Goal: Information Seeking & Learning: Learn about a topic

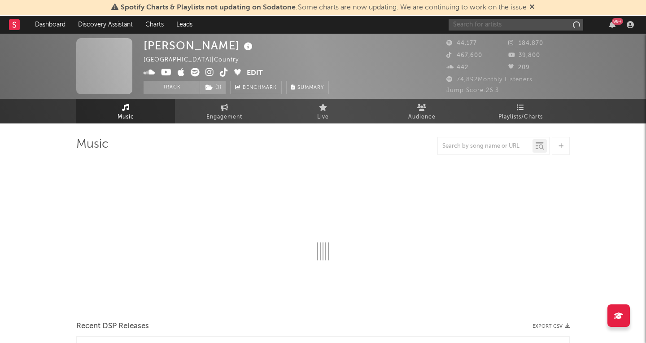
click at [526, 22] on input "text" at bounding box center [516, 24] width 135 height 11
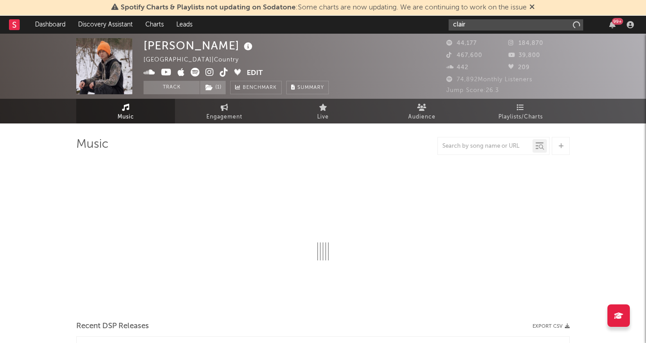
type input "claire"
select select "6m"
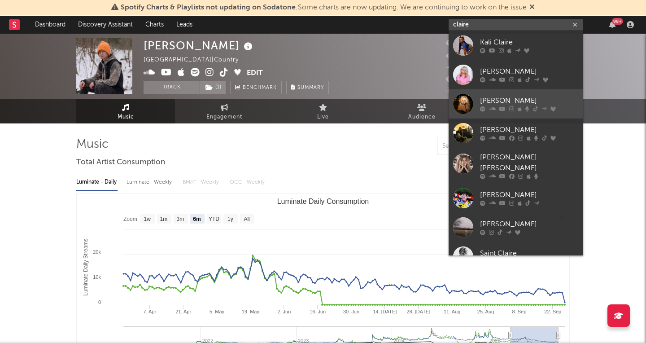
type input "claire"
click at [497, 99] on div "[PERSON_NAME]" at bounding box center [529, 101] width 99 height 11
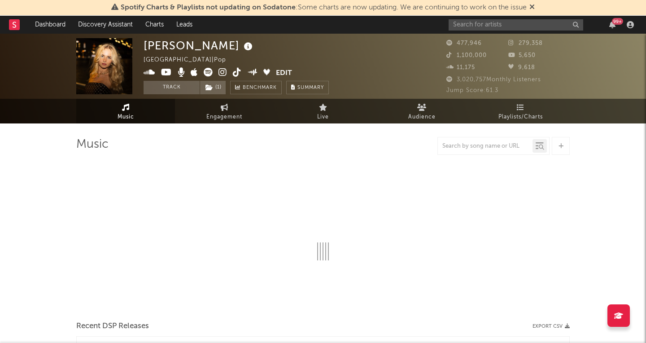
select select "6m"
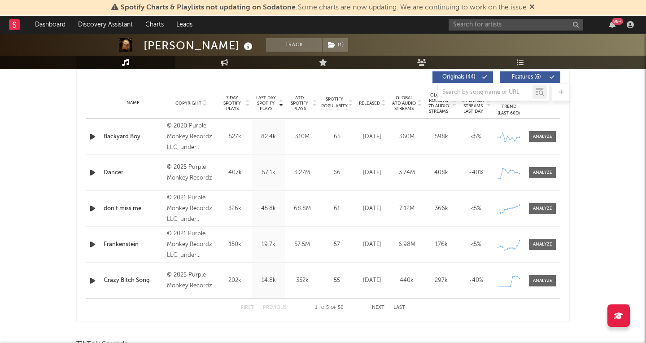
scroll to position [333, 0]
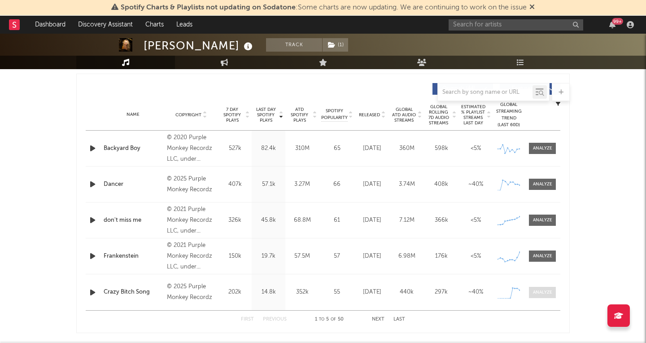
click at [553, 288] on span at bounding box center [542, 292] width 27 height 11
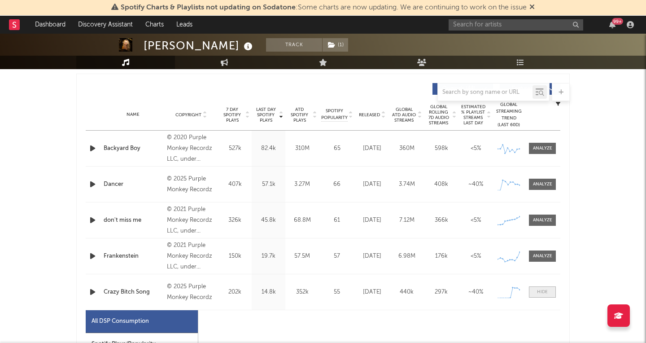
select select "1w"
